Goal: Transaction & Acquisition: Purchase product/service

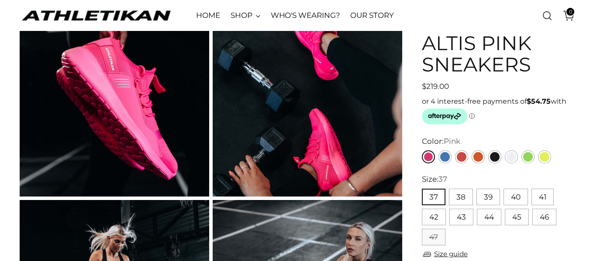
scroll to position [70, 0]
click at [545, 154] on link "Yellow" at bounding box center [544, 157] width 13 height 13
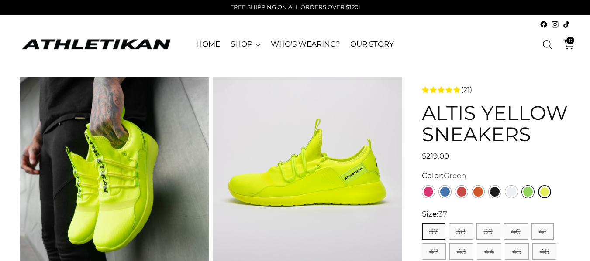
click at [525, 189] on link "Green" at bounding box center [527, 191] width 13 height 13
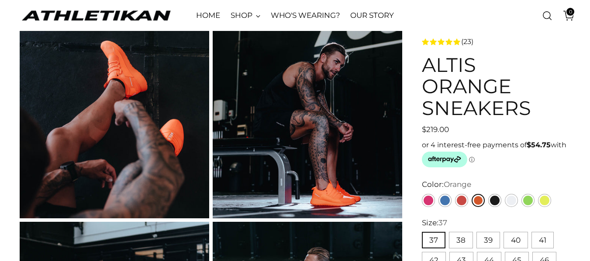
scroll to position [158, 0]
